Goal: Obtain resource: Download file/media

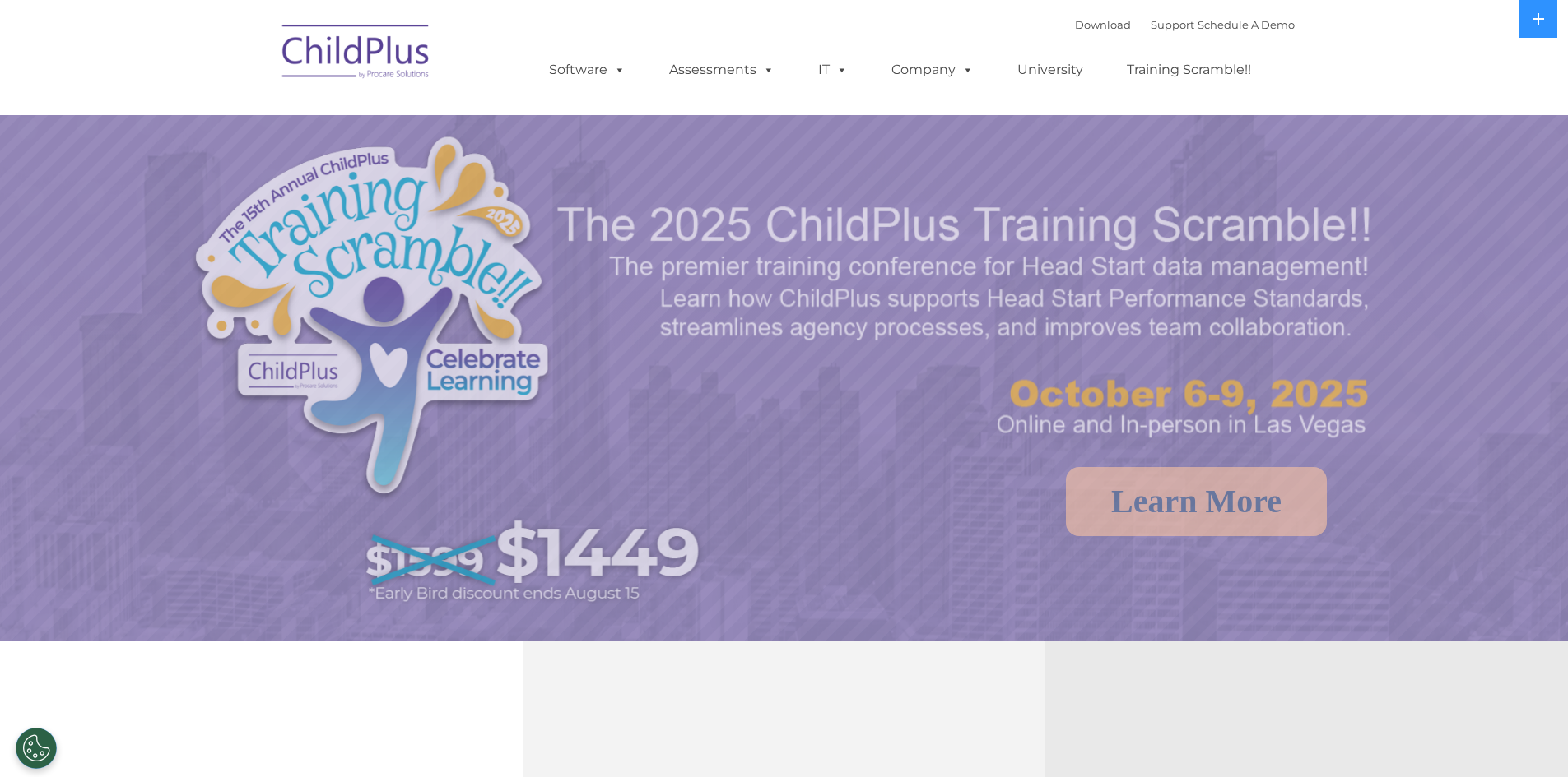
select select "MEDIUM"
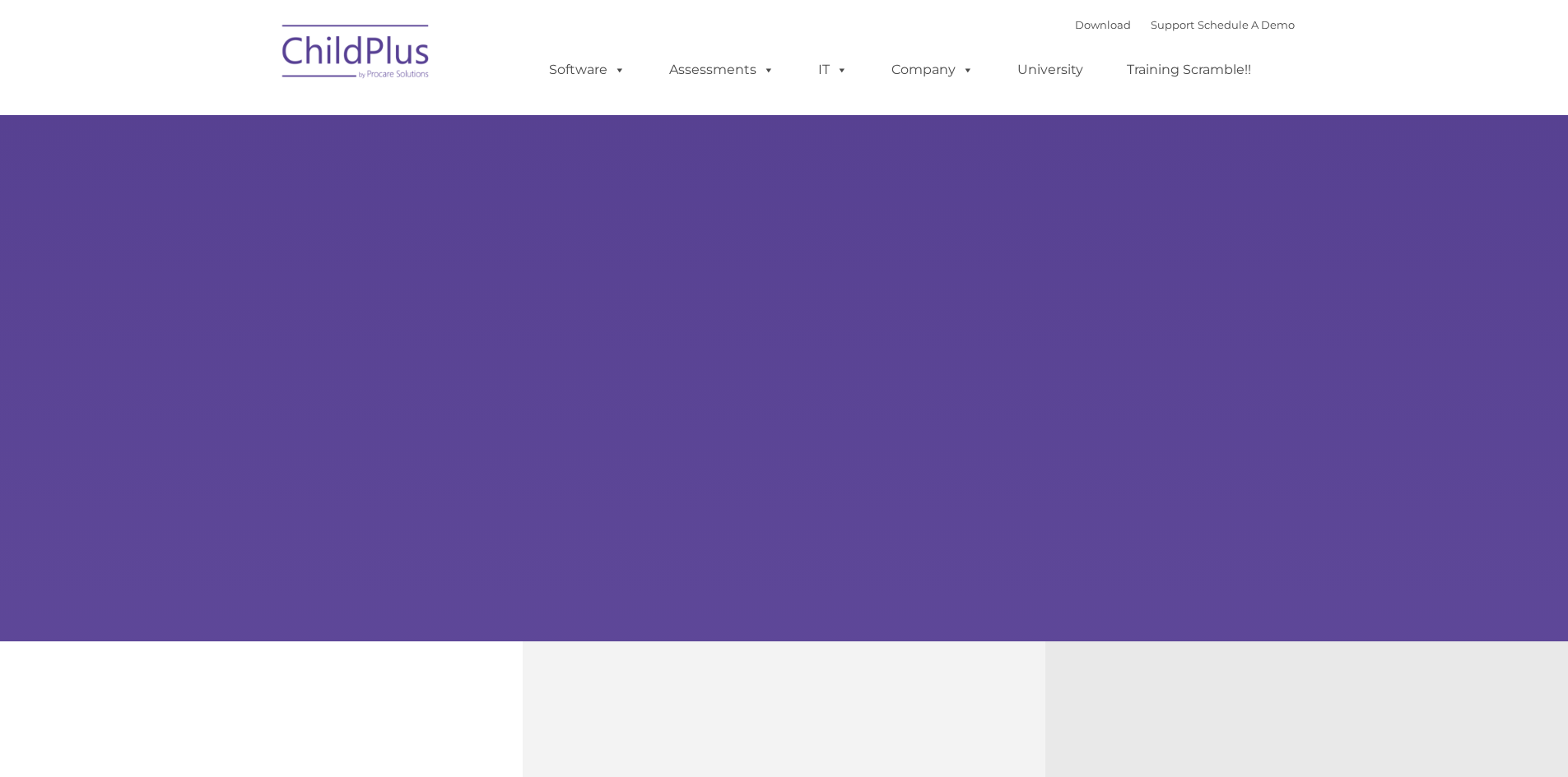
type input ""
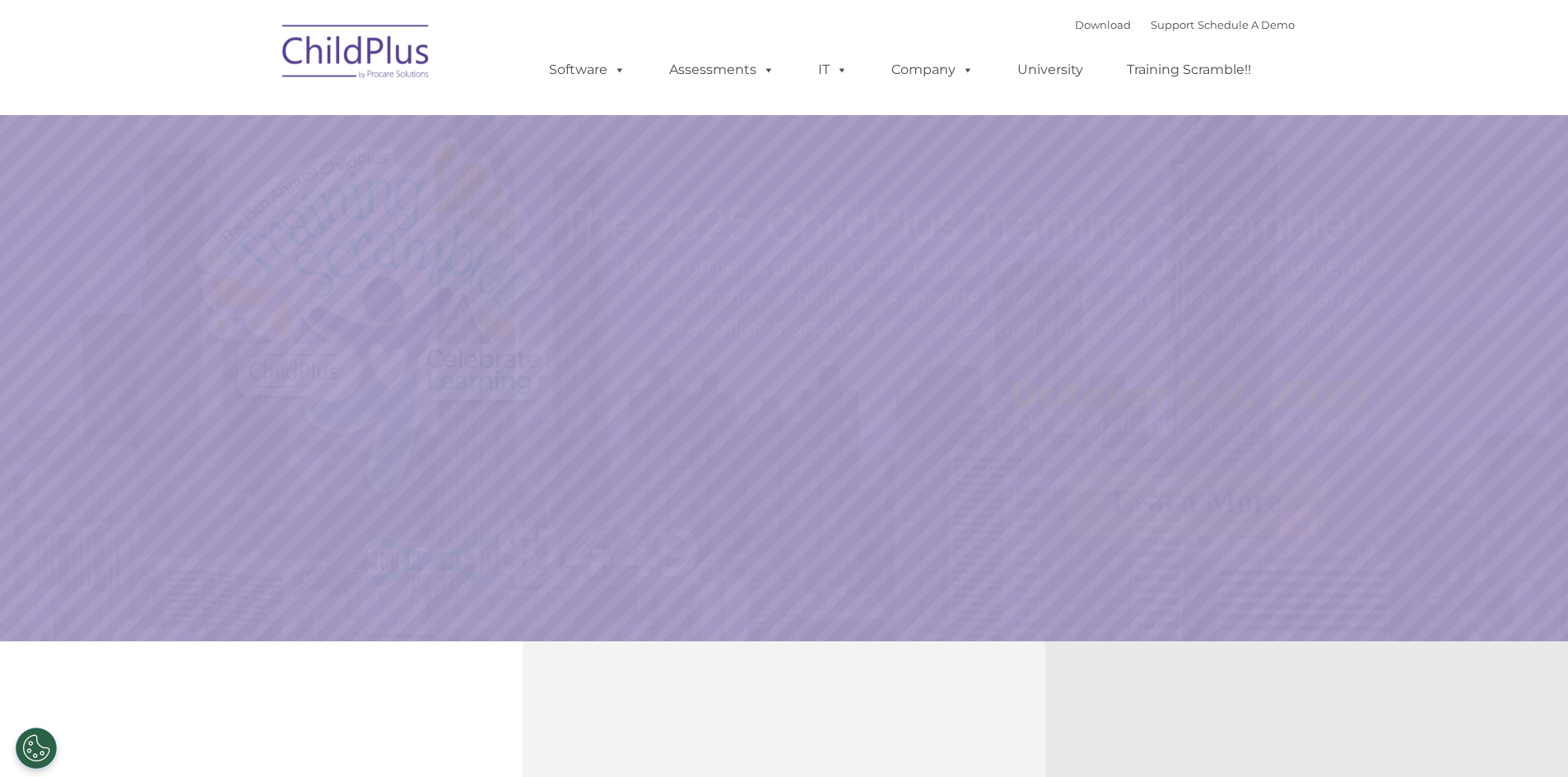
select select "MEDIUM"
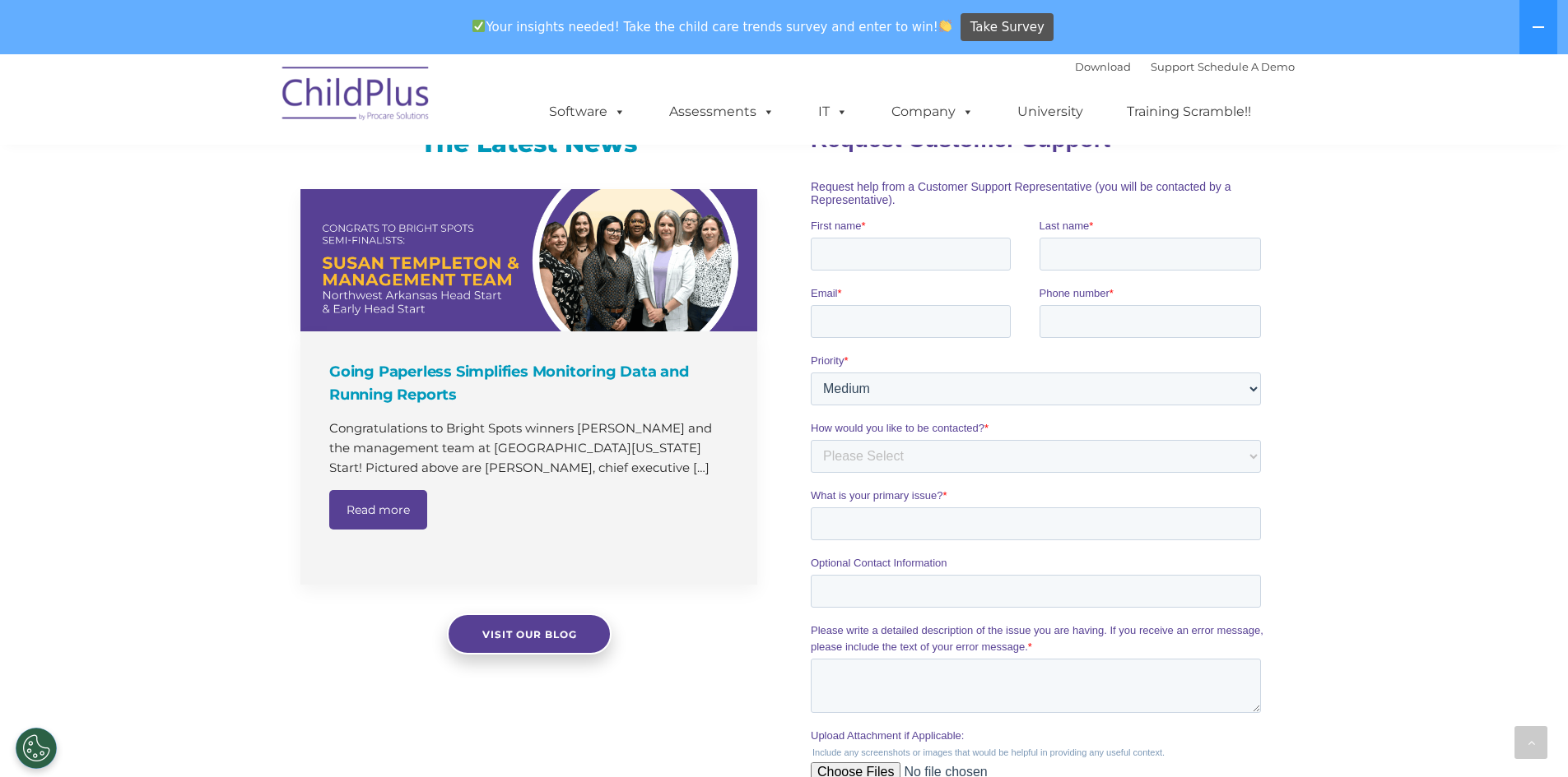
scroll to position [1509, 0]
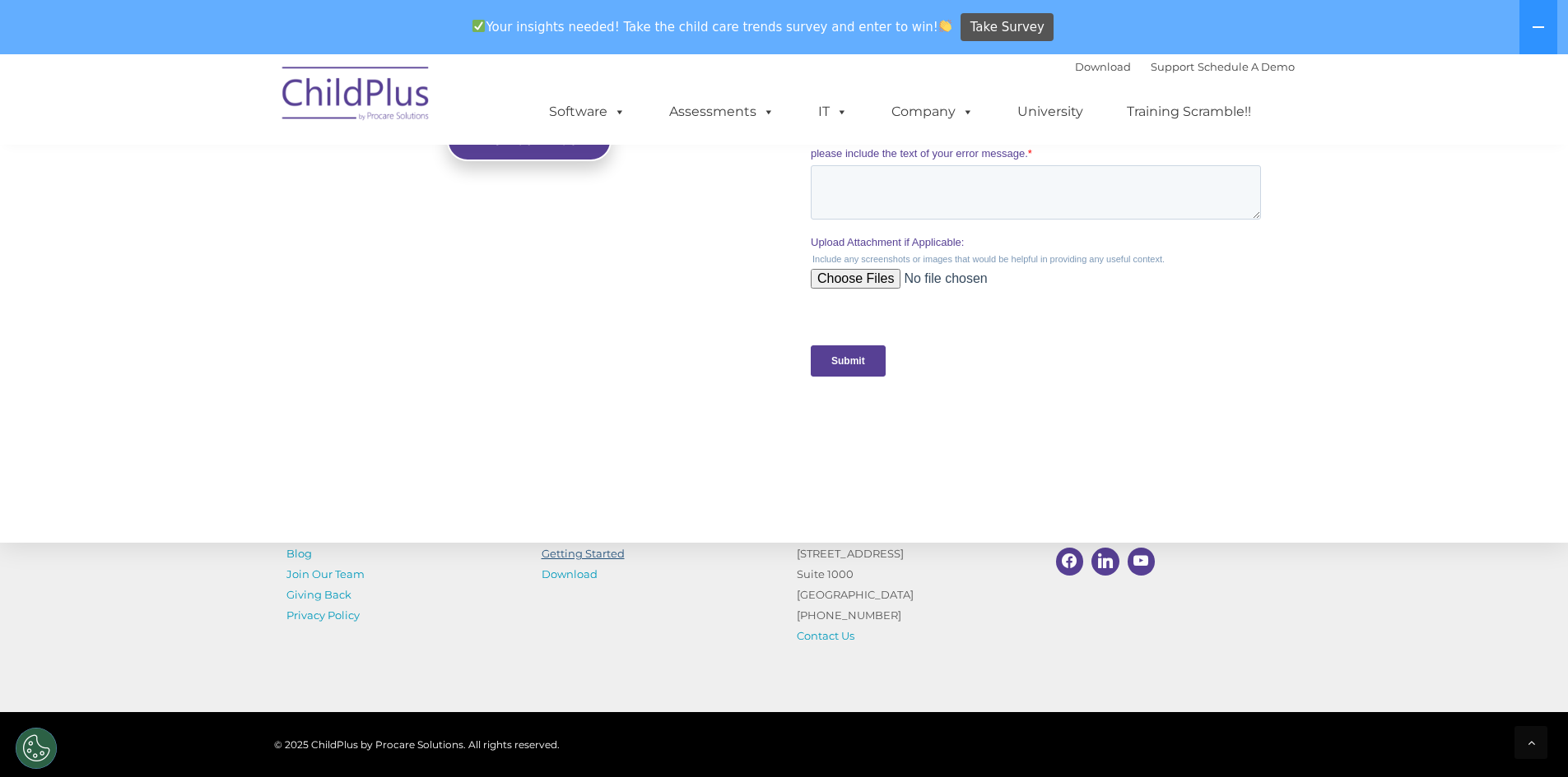
click at [581, 552] on link "Getting Started" at bounding box center [583, 553] width 83 height 13
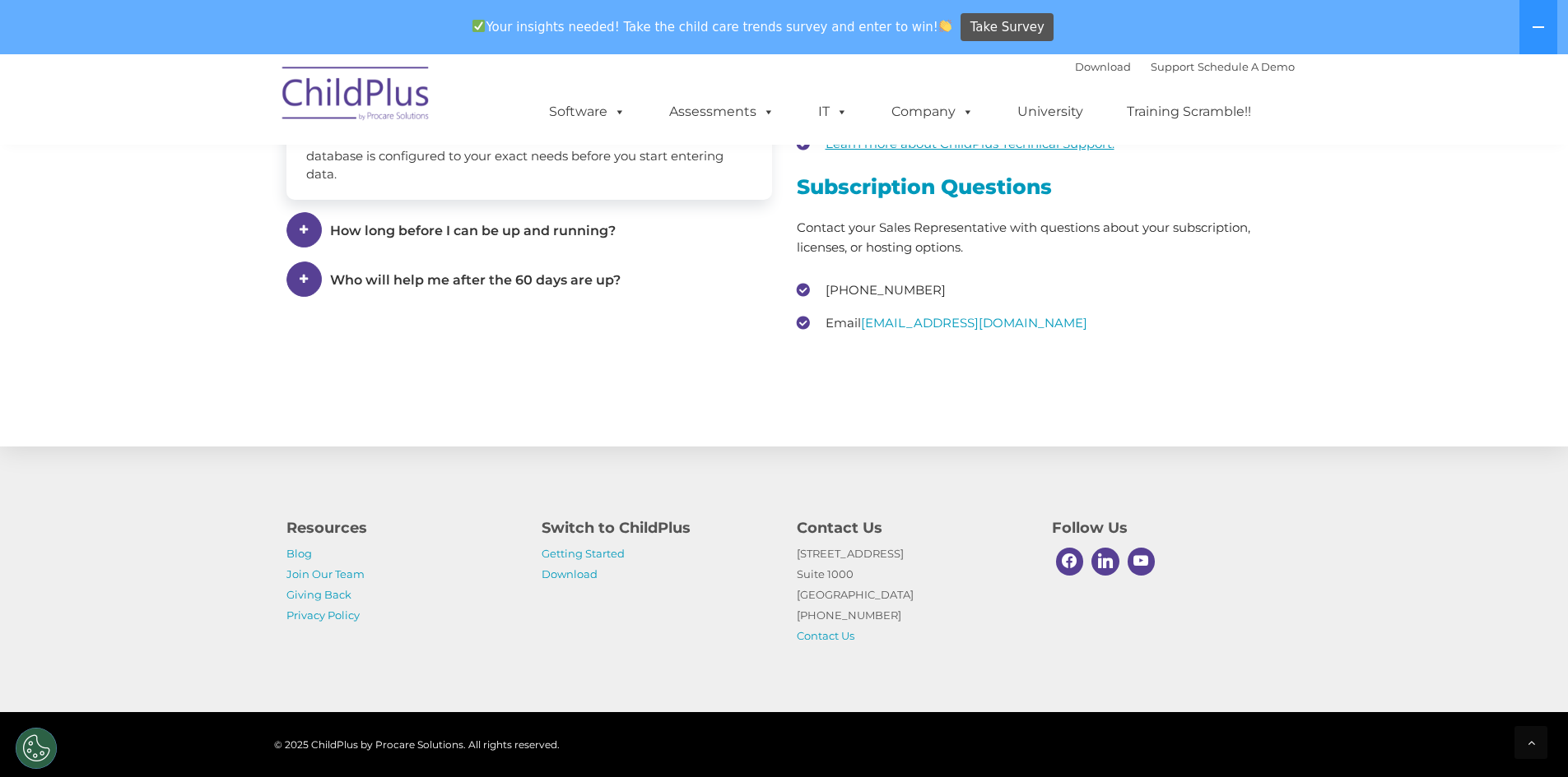
scroll to position [2474, 0]
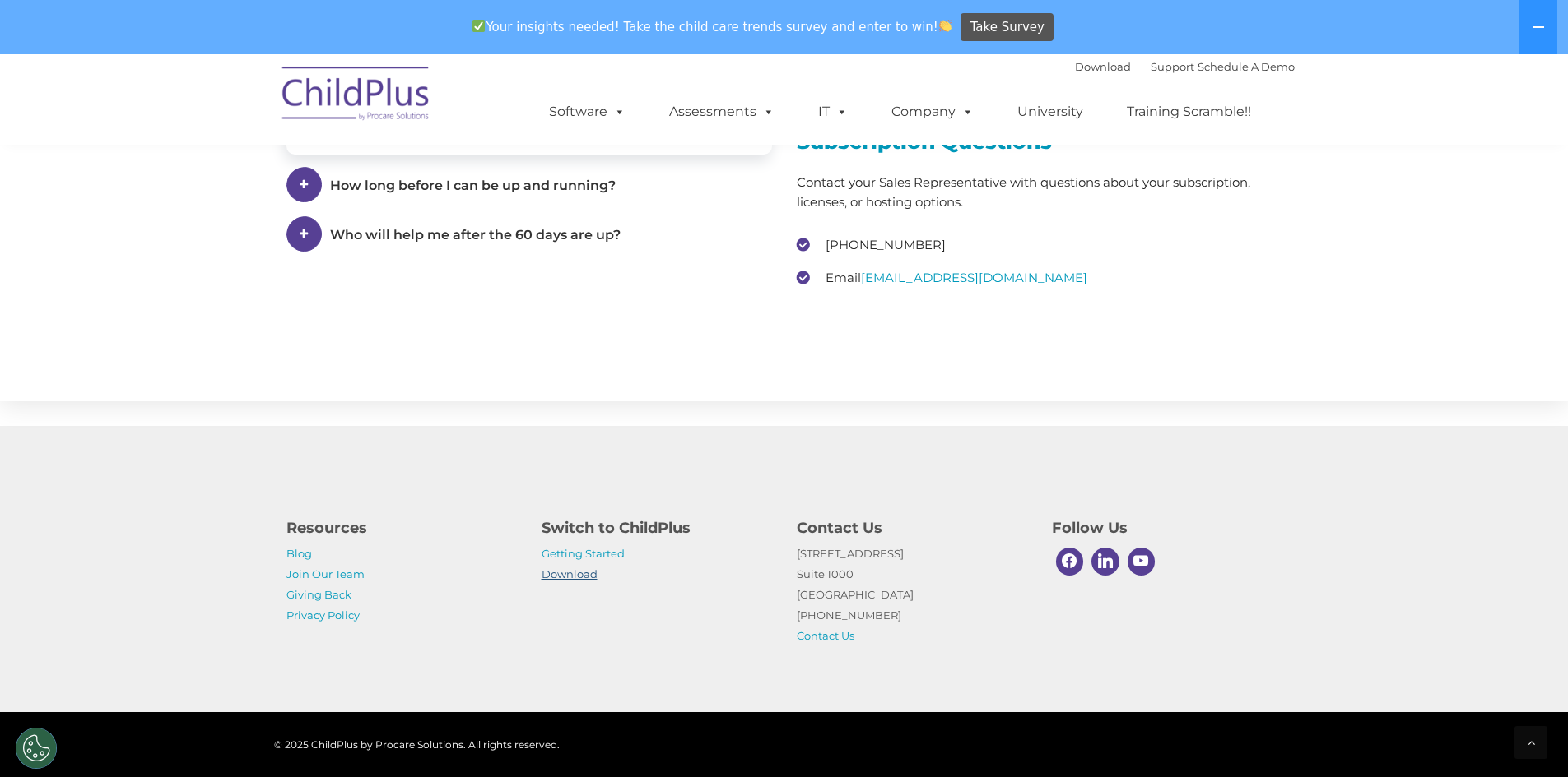
click at [585, 568] on link "Download" at bounding box center [569, 574] width 56 height 13
